Goal: Obtain resource: Download file/media

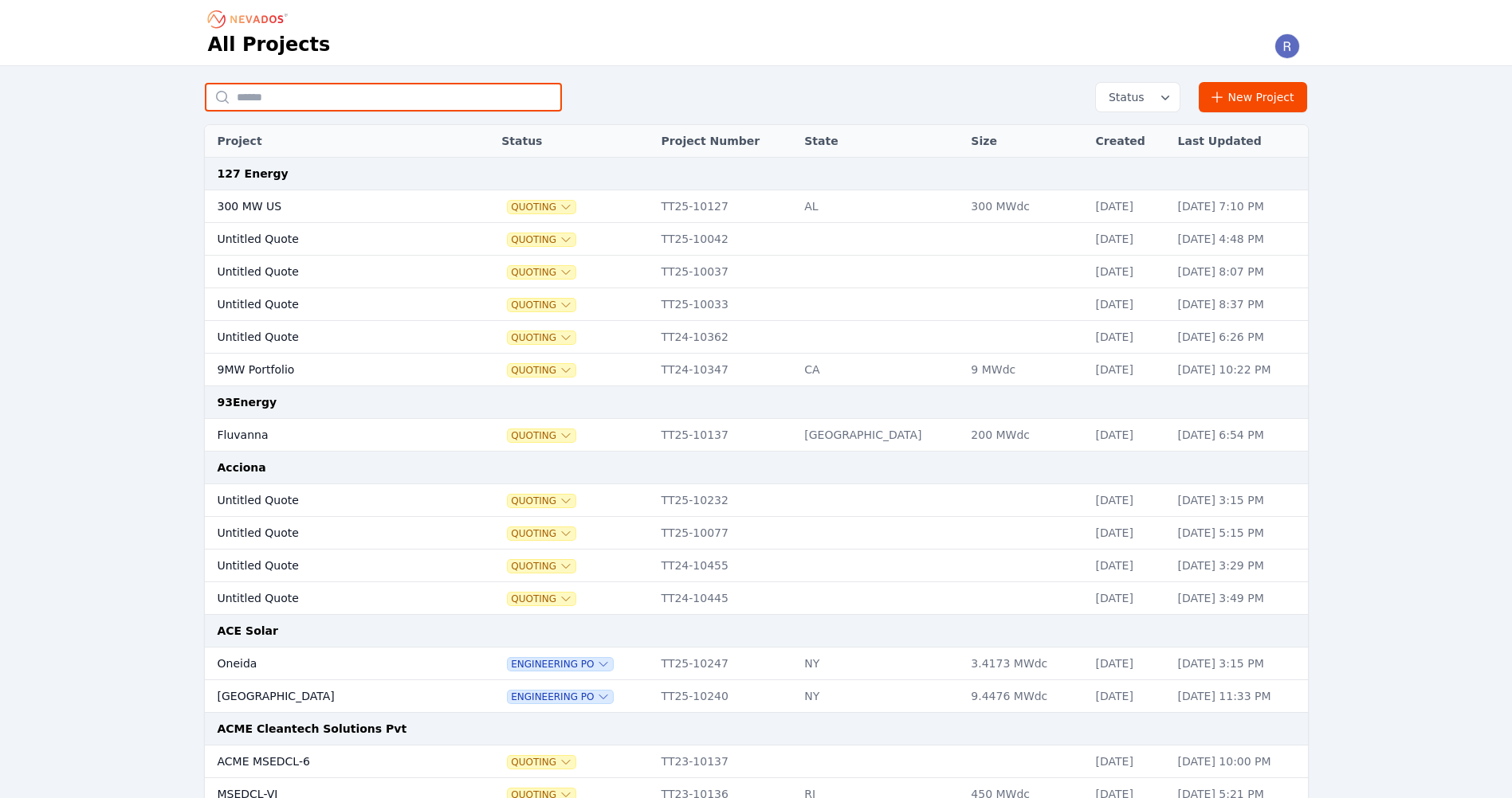
click at [331, 100] on input "text" at bounding box center [383, 97] width 357 height 28
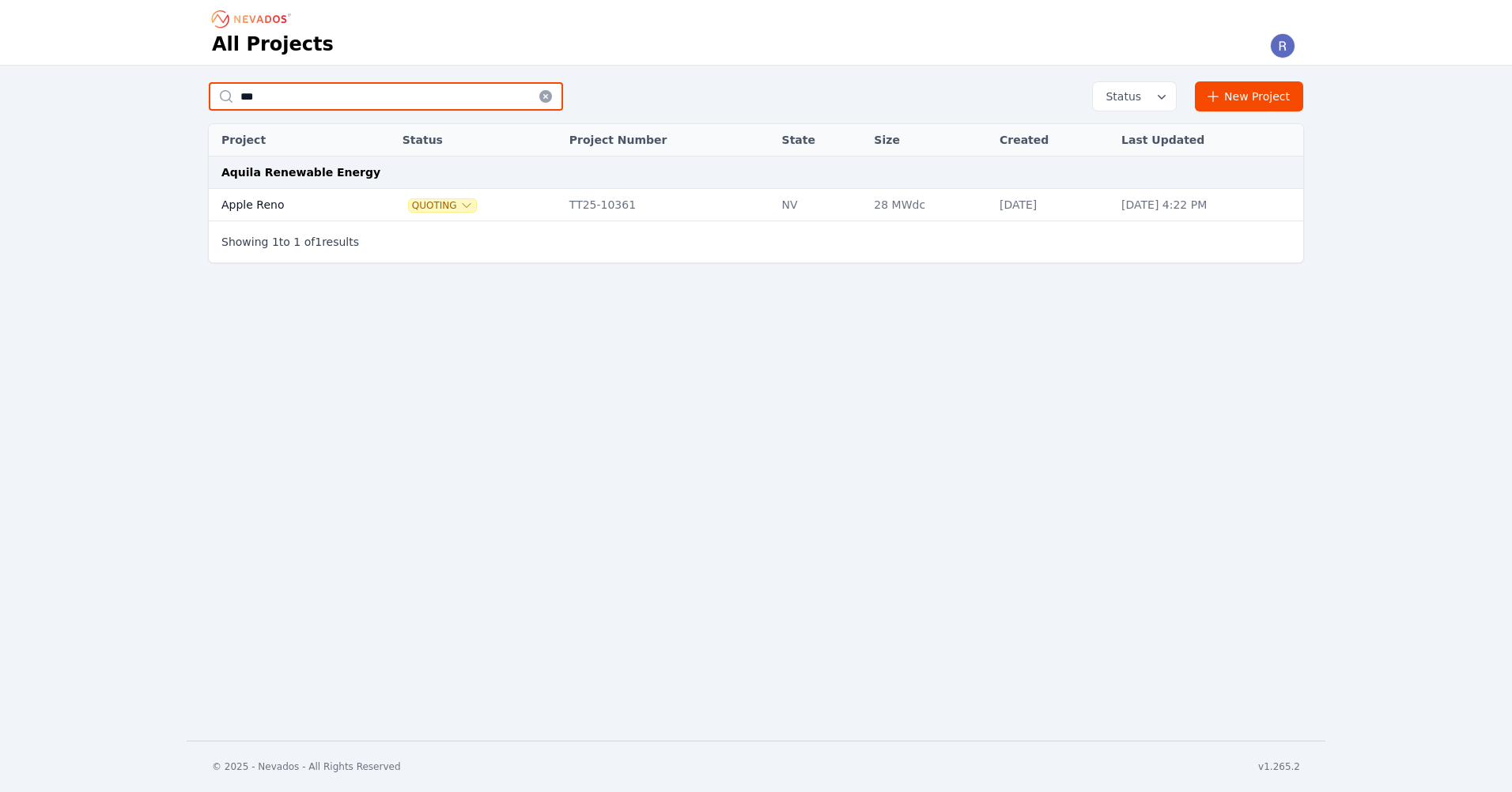
type input "***"
click at [265, 211] on td "Apple Reno" at bounding box center [287, 204] width 156 height 32
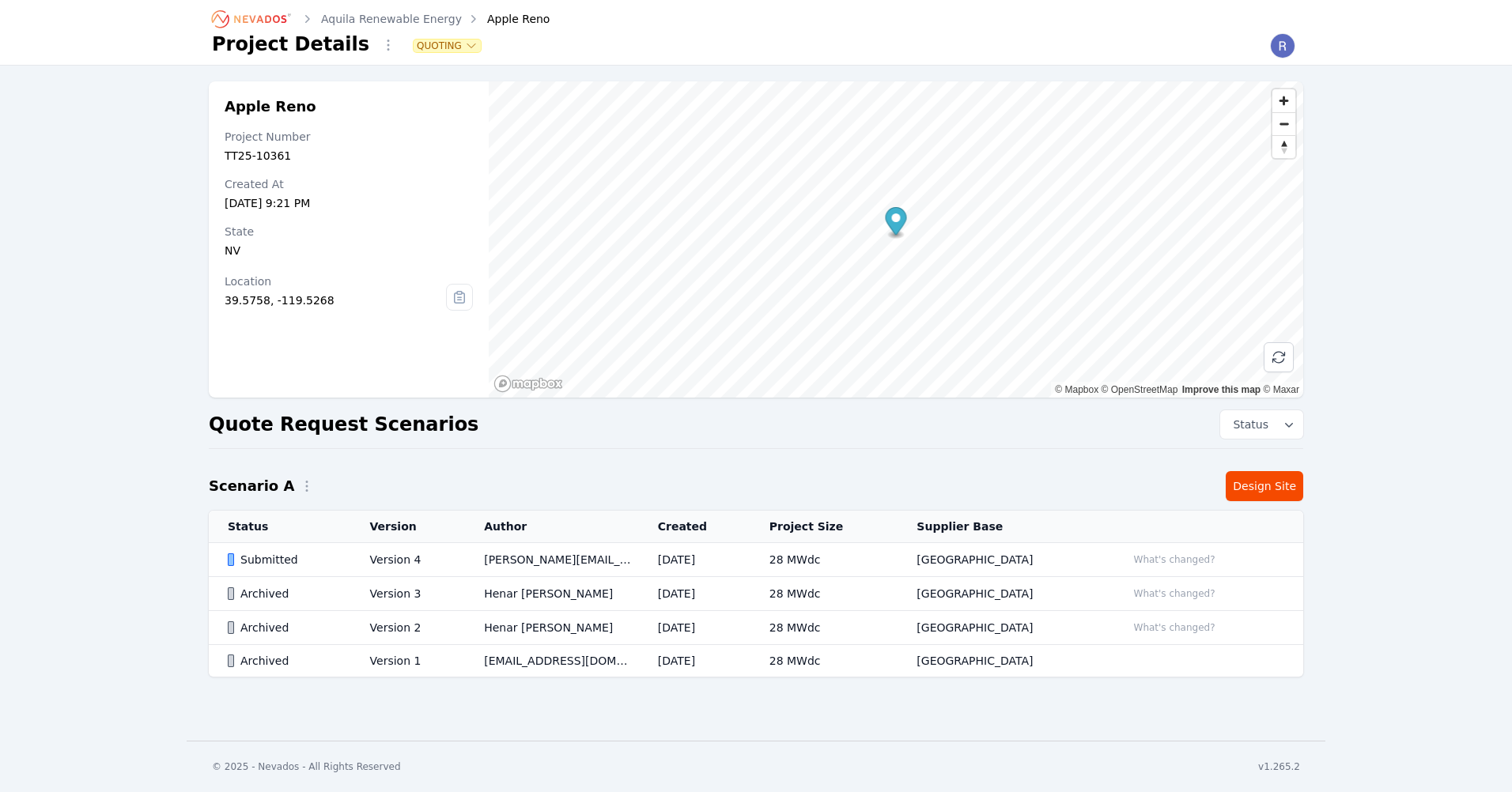
click at [375, 562] on td "Version 4" at bounding box center [408, 560] width 114 height 34
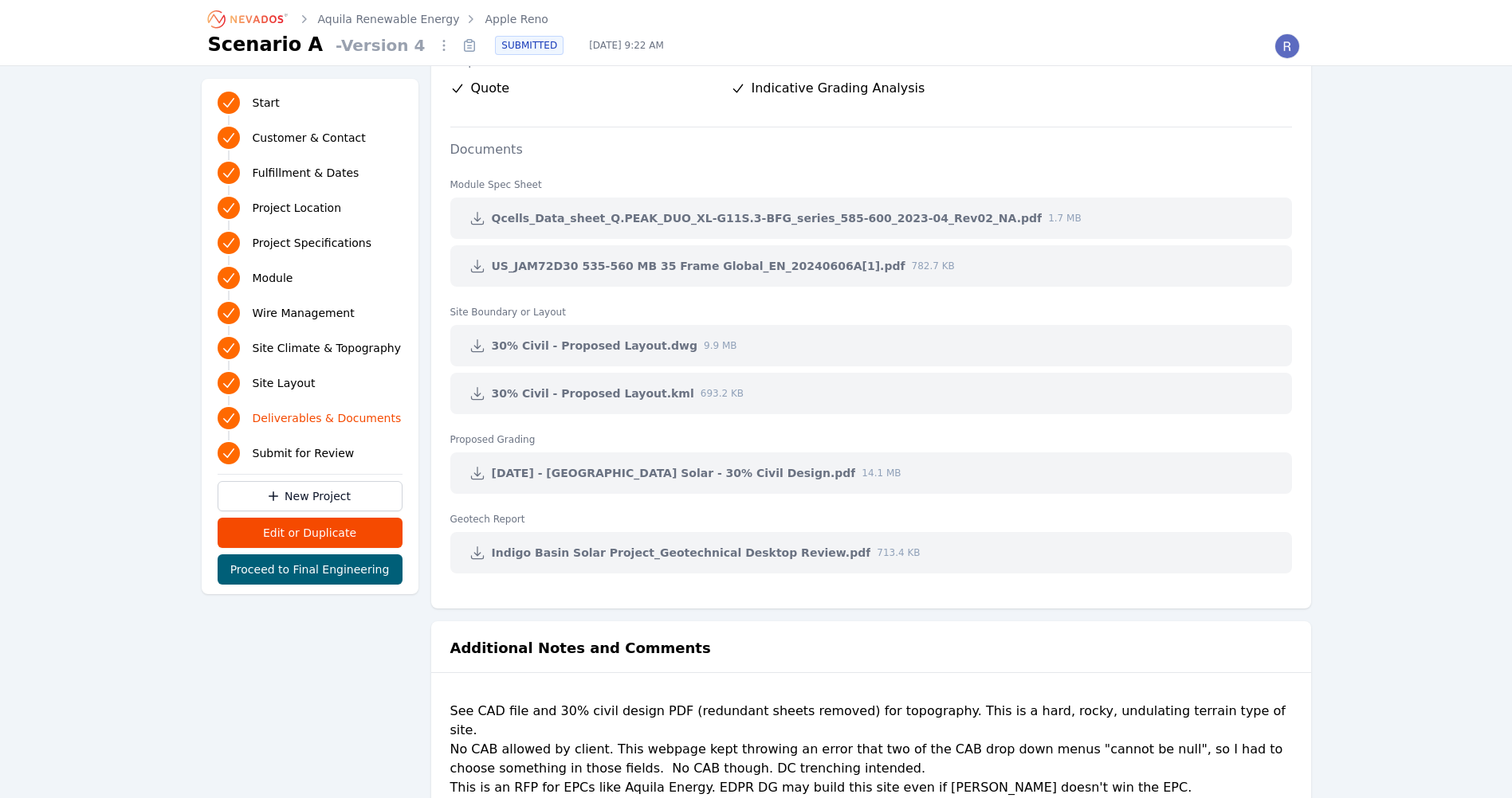
scroll to position [3998, 0]
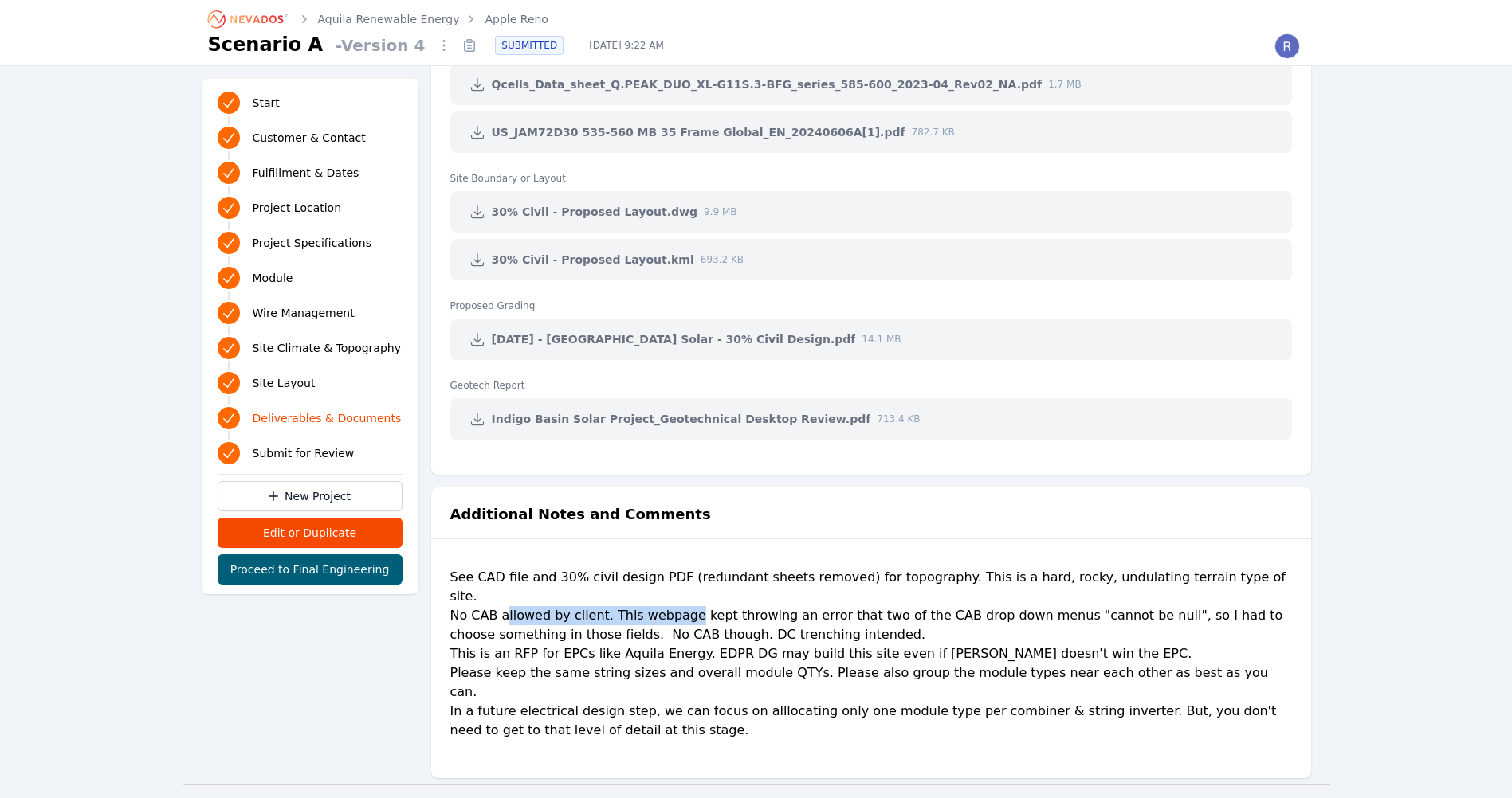
drag, startPoint x: 502, startPoint y: 594, endPoint x: 685, endPoint y: 594, distance: 183.0
click at [685, 594] on div "See CAD file and 30% civil design PDF (redundant sheets removed) for topography…" at bounding box center [871, 660] width 842 height 185
drag, startPoint x: 685, startPoint y: 594, endPoint x: 715, endPoint y: 600, distance: 30.6
click at [715, 600] on div "See CAD file and 30% civil design PDF (redundant sheets removed) for topography…" at bounding box center [871, 660] width 842 height 185
click at [1071, 586] on div "See CAD file and 30% civil design PDF (redundant sheets removed) for topography…" at bounding box center [871, 660] width 842 height 185
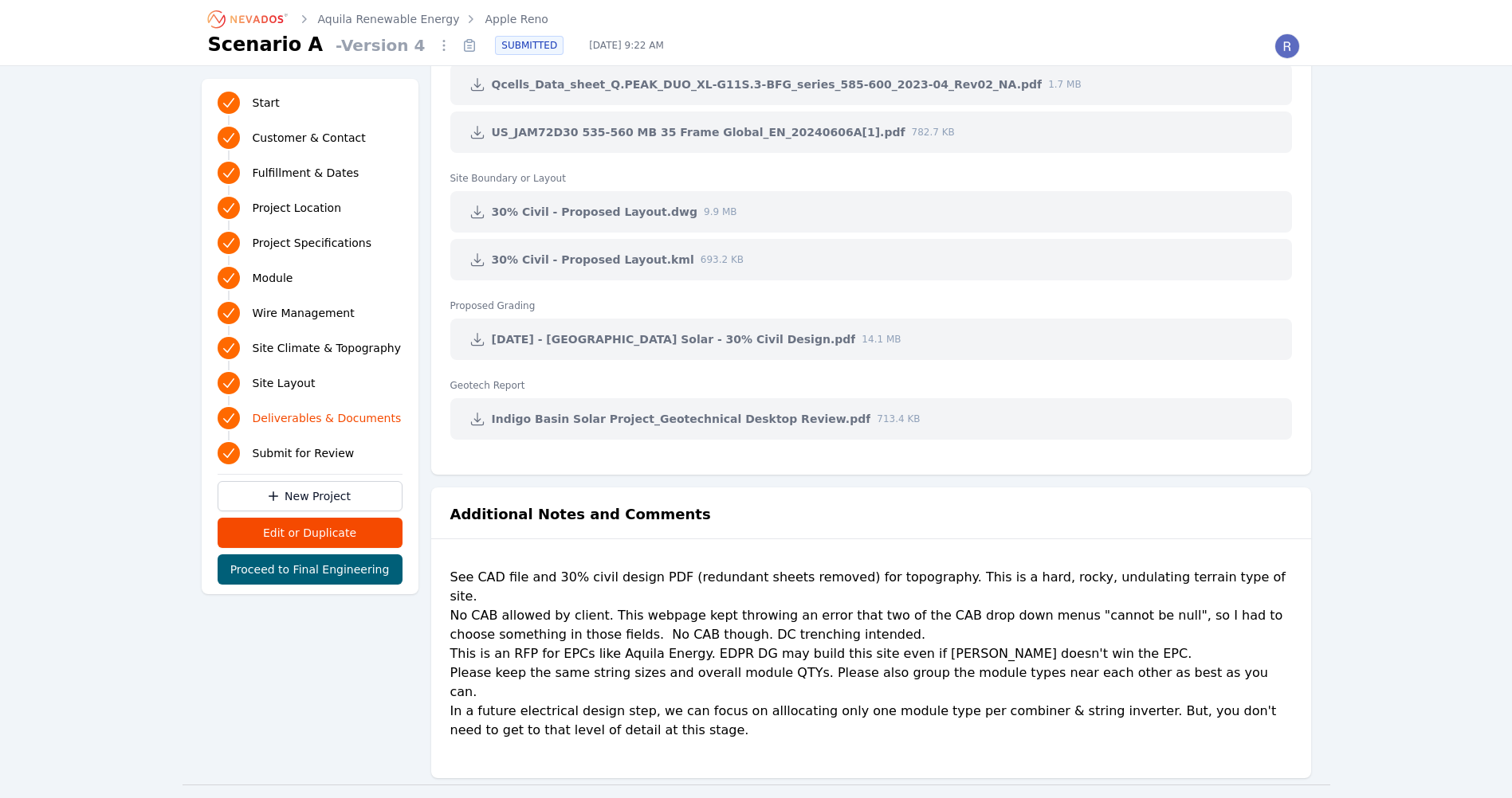
click at [1114, 593] on div "See CAD file and 30% civil design PDF (redundant sheets removed) for topography…" at bounding box center [871, 660] width 842 height 185
click at [663, 624] on div "See CAD file and 30% civil design PDF (redundant sheets removed) for topography…" at bounding box center [871, 660] width 842 height 185
drag, startPoint x: 612, startPoint y: 617, endPoint x: 750, endPoint y: 616, distance: 138.0
click at [750, 616] on div "See CAD file and 30% civil design PDF (redundant sheets removed) for topography…" at bounding box center [871, 660] width 842 height 185
drag, startPoint x: 750, startPoint y: 616, endPoint x: 806, endPoint y: 618, distance: 56.0
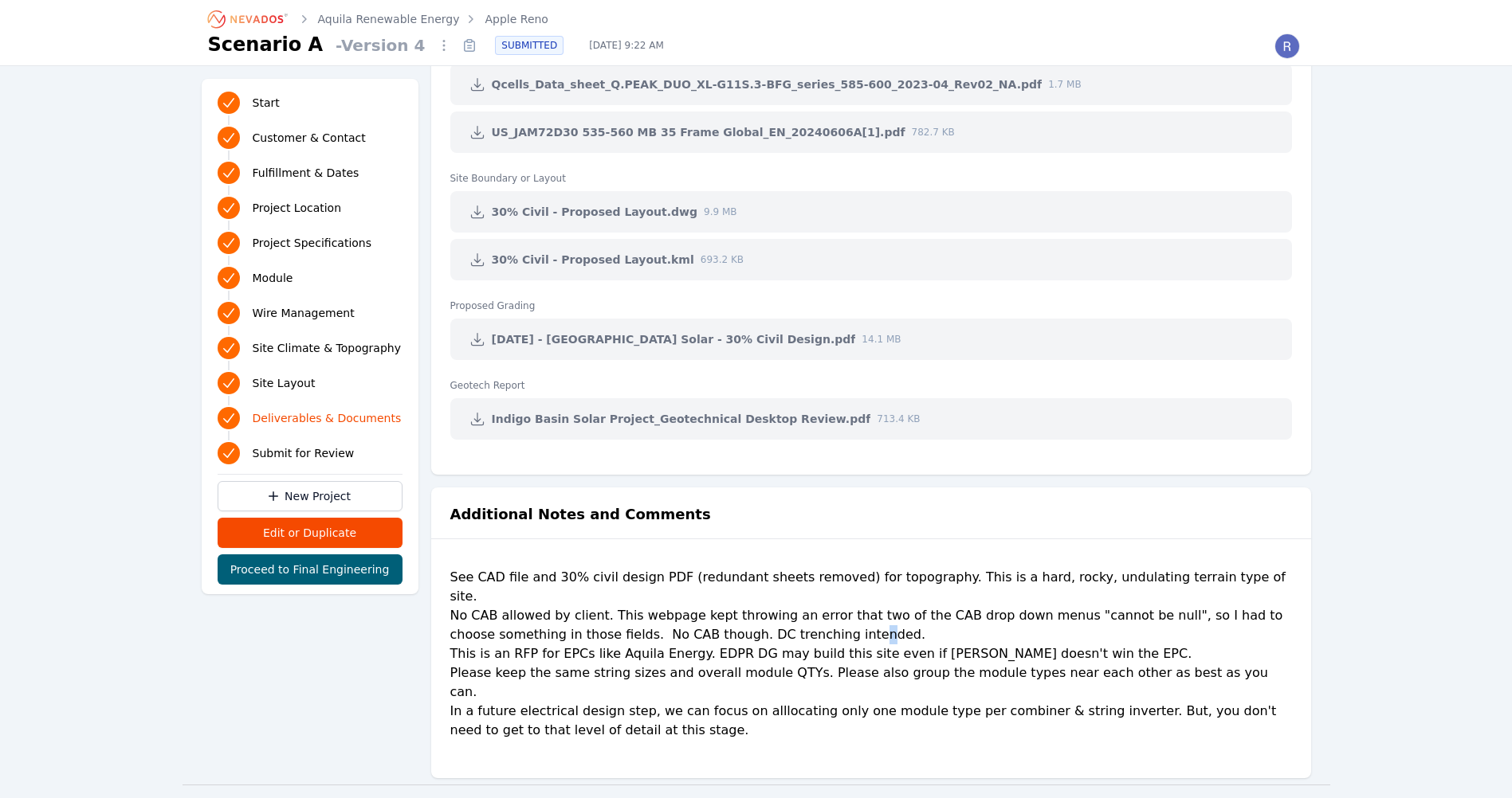
click at [806, 618] on div "See CAD file and 30% civil design PDF (redundant sheets removed) for topography…" at bounding box center [871, 660] width 842 height 185
drag, startPoint x: 806, startPoint y: 618, endPoint x: 725, endPoint y: 624, distance: 81.2
click at [725, 624] on div "See CAD file and 30% civil design PDF (redundant sheets removed) for topography…" at bounding box center [871, 660] width 842 height 185
click at [907, 638] on div "See CAD file and 30% civil design PDF (redundant sheets removed) for topography…" at bounding box center [871, 660] width 842 height 185
click at [646, 723] on div "Additional Notes and Comments See CAD file and 30% civil design PDF (redundant …" at bounding box center [871, 633] width 880 height 291
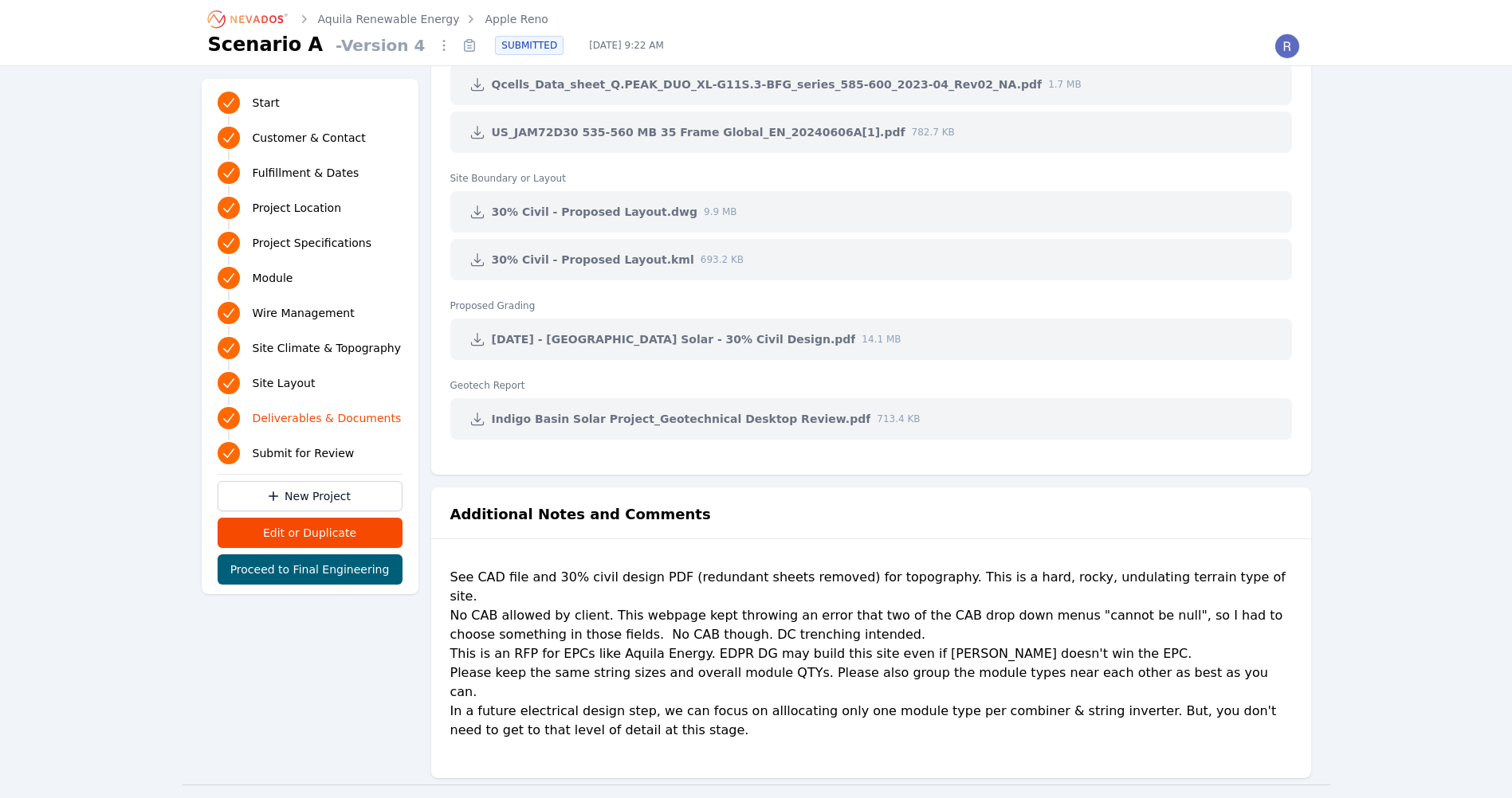
click at [645, 702] on div "See CAD file and 30% civil design PDF (redundant sheets removed) for topography…" at bounding box center [871, 660] width 842 height 185
click at [824, 659] on div "See CAD file and 30% civil design PDF (redundant sheets removed) for topography…" at bounding box center [871, 660] width 842 height 185
drag, startPoint x: 824, startPoint y: 659, endPoint x: 871, endPoint y: 658, distance: 47.0
click at [871, 658] on div "See CAD file and 30% civil design PDF (redundant sheets removed) for topography…" at bounding box center [871, 660] width 842 height 185
